Goal: Navigation & Orientation: Find specific page/section

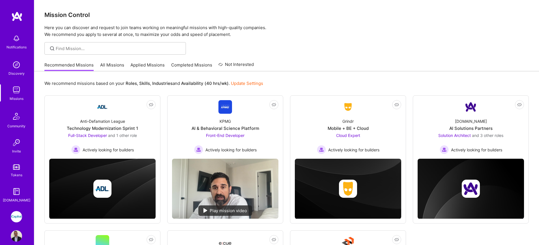
click at [112, 66] on link "All Missions" at bounding box center [112, 66] width 24 height 9
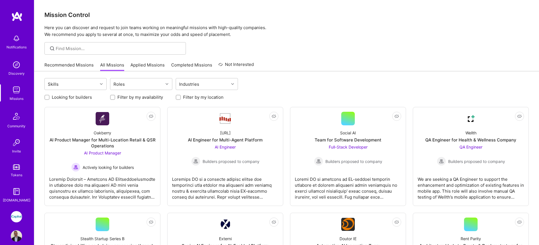
click at [135, 63] on link "Applied Missions" at bounding box center [148, 66] width 34 height 9
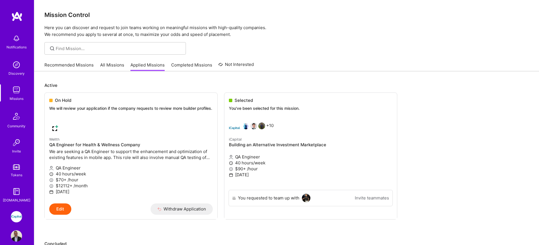
click at [118, 65] on link "All Missions" at bounding box center [112, 66] width 24 height 9
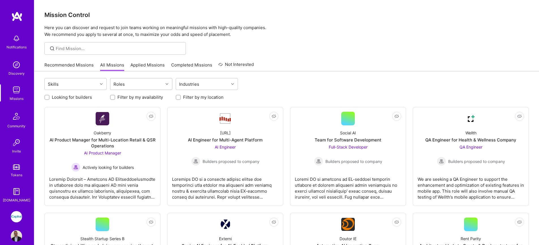
click at [128, 85] on div "Roles" at bounding box center [136, 83] width 53 height 11
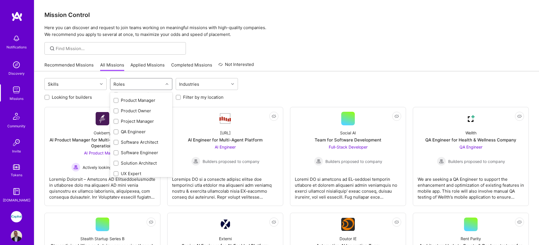
scroll to position [211, 0]
click at [137, 130] on div "QA Engineer" at bounding box center [142, 129] width 56 height 6
checkbox input "true"
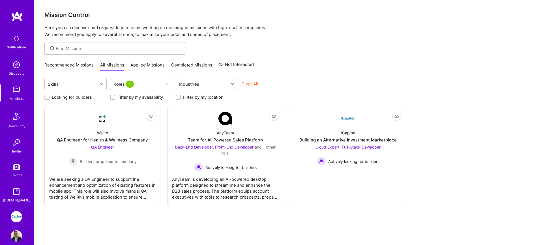
click at [336, 225] on div "Skills Roles 1 Industries Clear All Looking for builders Filter by my availabil…" at bounding box center [286, 169] width 505 height 196
click at [17, 89] on img at bounding box center [16, 89] width 11 height 11
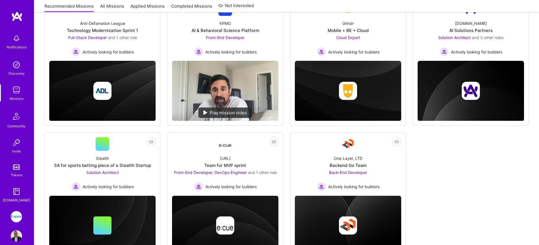
scroll to position [98, 0]
